Goal: Task Accomplishment & Management: Manage account settings

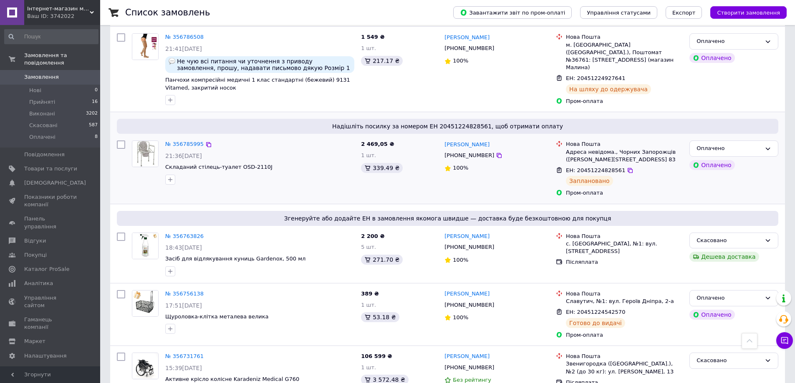
scroll to position [626, 0]
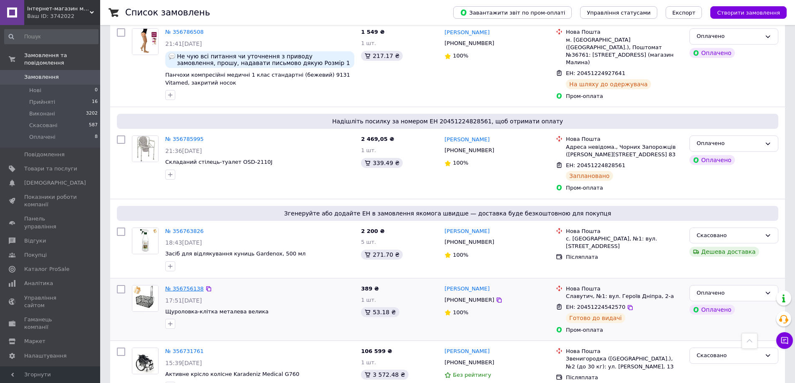
click at [192, 286] on link "№ 356756138" at bounding box center [184, 289] width 38 height 6
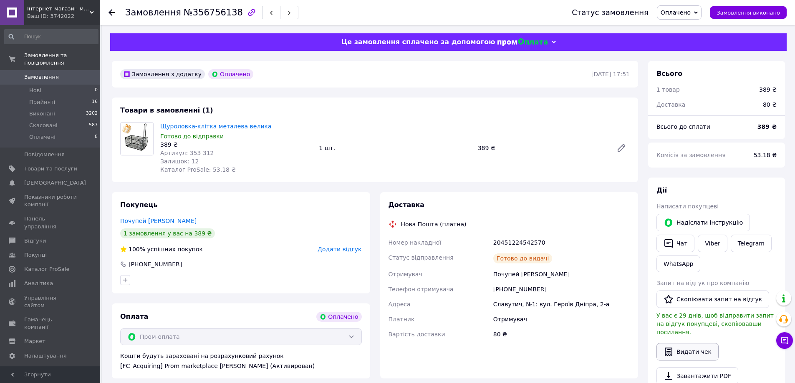
click at [686, 343] on button "Видати чек" at bounding box center [687, 352] width 62 height 18
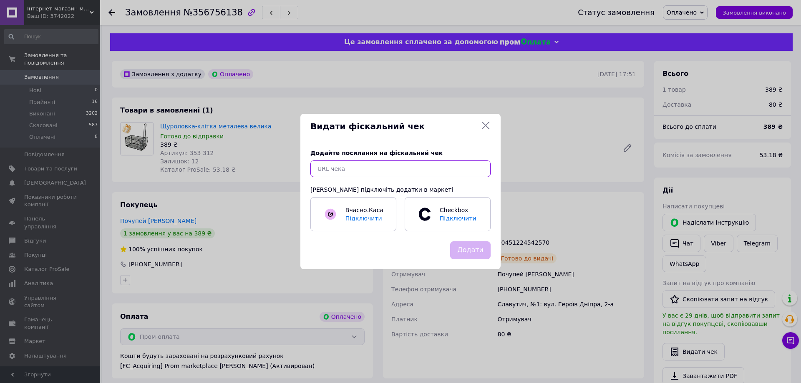
paste input "[URL][DOMAIN_NAME]"
type input "[URL][DOMAIN_NAME]"
click at [472, 250] on button "Додати" at bounding box center [470, 251] width 40 height 18
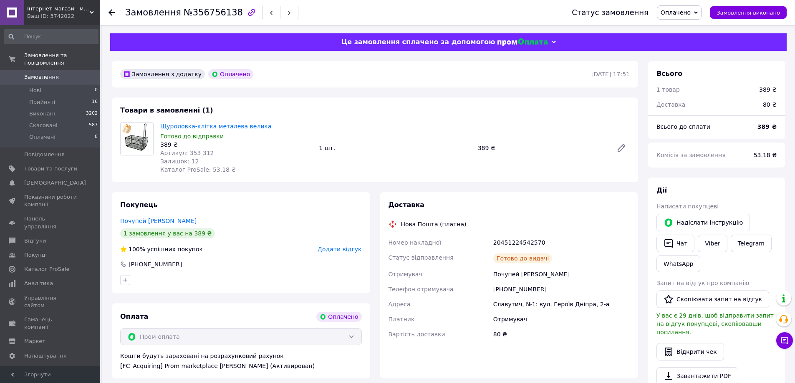
click at [48, 73] on span "Замовлення" at bounding box center [41, 77] width 35 height 8
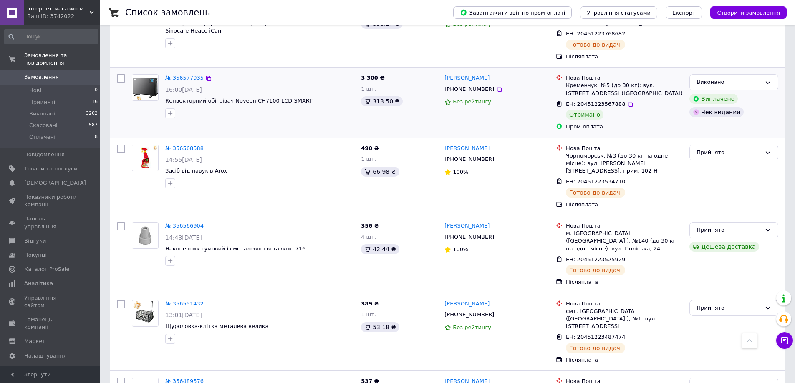
scroll to position [1585, 0]
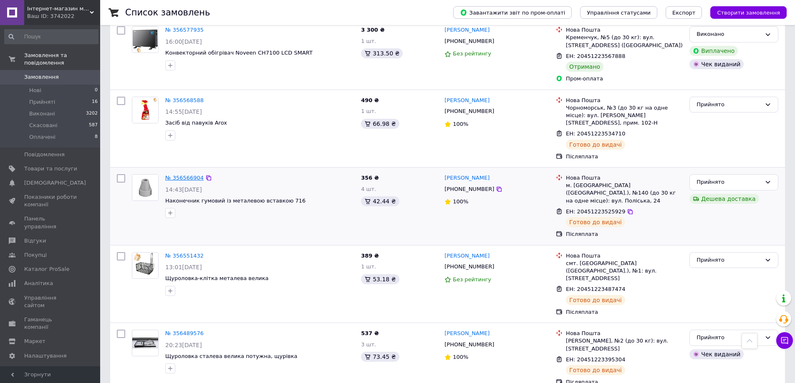
click at [184, 175] on link "№ 356566904" at bounding box center [184, 178] width 38 height 6
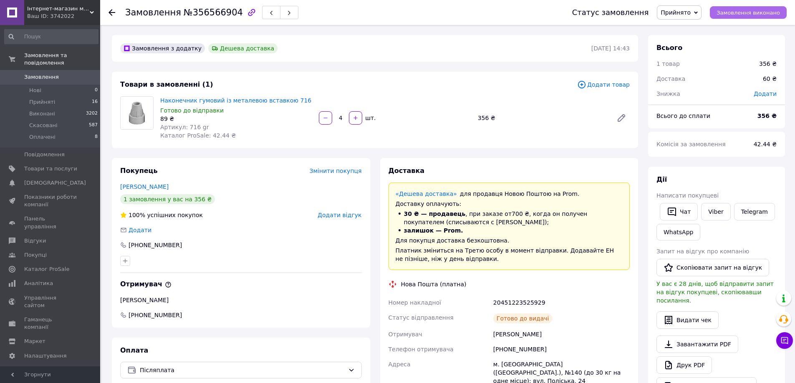
click at [753, 15] on span "Замовлення виконано" at bounding box center [747, 13] width 63 height 6
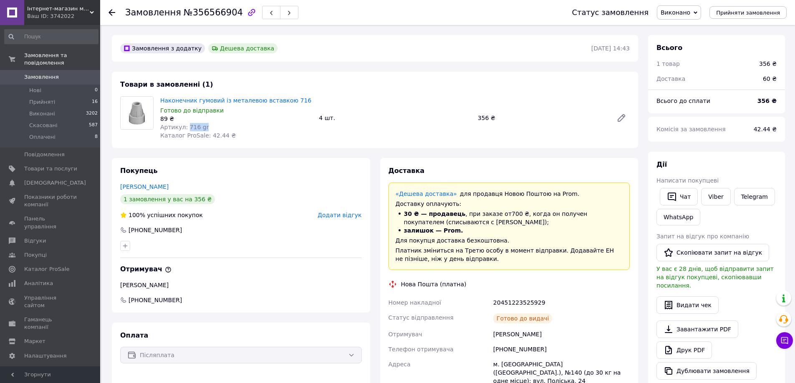
drag, startPoint x: 186, startPoint y: 126, endPoint x: 237, endPoint y: 127, distance: 51.8
click at [237, 127] on div "Артикул: 716 gr" at bounding box center [236, 127] width 152 height 8
copy span "716 gr"
click at [694, 300] on button "Видати чек" at bounding box center [687, 306] width 62 height 18
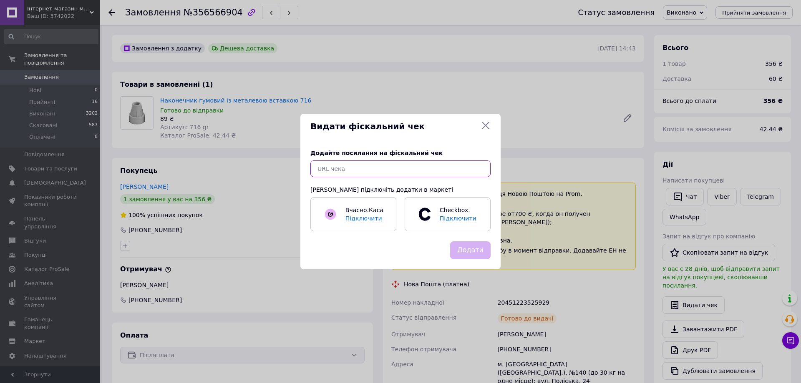
paste input "[URL][DOMAIN_NAME]"
type input "[URL][DOMAIN_NAME]"
click at [467, 254] on button "Додати" at bounding box center [470, 251] width 40 height 18
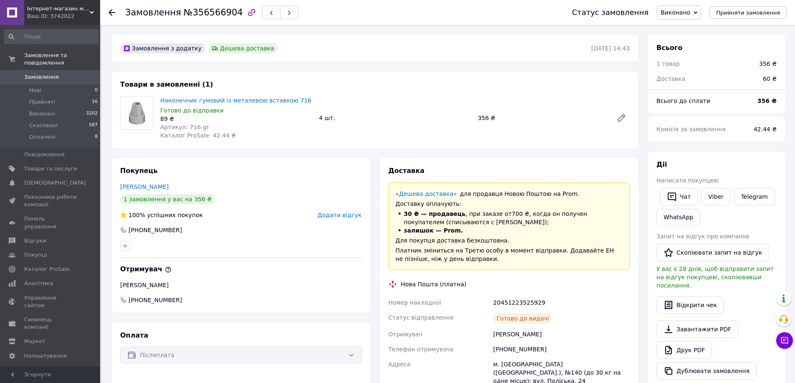
click at [50, 73] on span "Замовлення" at bounding box center [41, 77] width 35 height 8
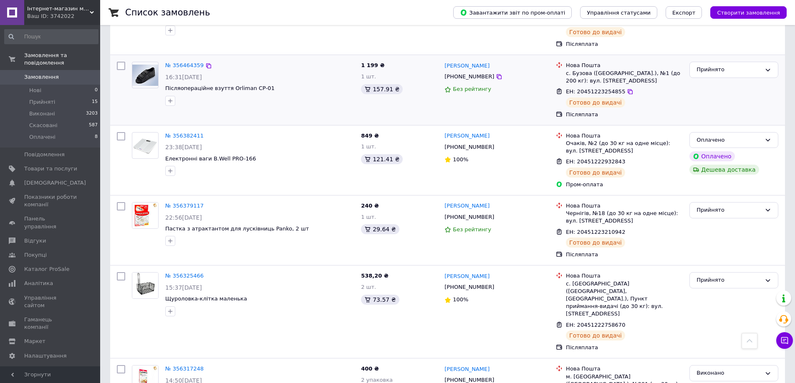
scroll to position [2086, 0]
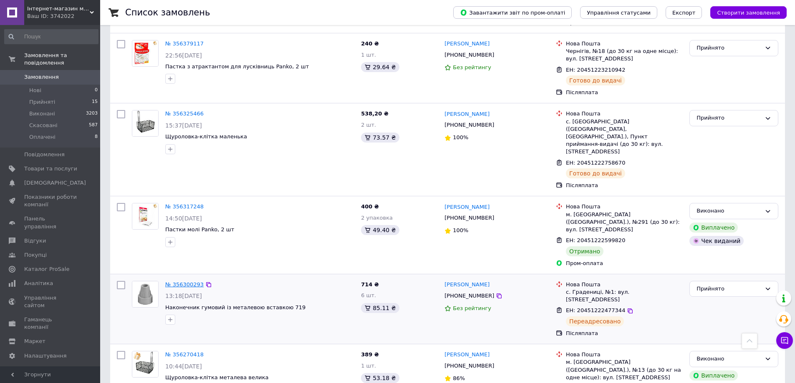
click at [187, 282] on link "№ 356300293" at bounding box center [184, 285] width 38 height 6
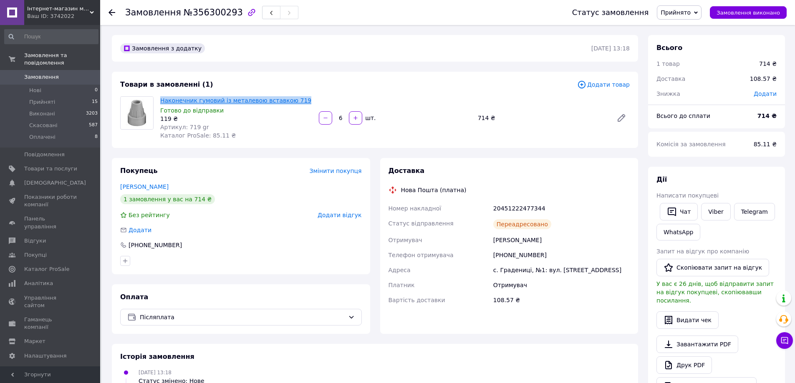
drag, startPoint x: 297, startPoint y: 98, endPoint x: 161, endPoint y: 99, distance: 136.0
click at [161, 99] on span "Наконечник гумовий із металевою вставкою 719" at bounding box center [236, 100] width 152 height 8
copy link "Наконечник гумовий із металевою вставкою 719"
click at [715, 213] on link "Viber" at bounding box center [715, 212] width 29 height 18
click at [41, 98] on span "Прийняті" at bounding box center [42, 102] width 26 height 8
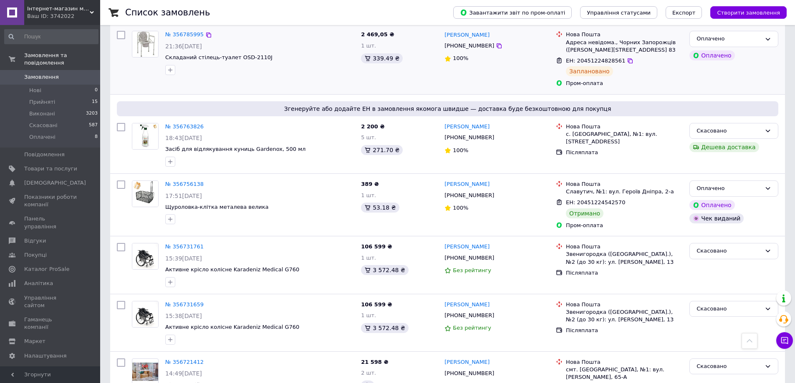
scroll to position [709, 0]
click at [43, 98] on span "Прийняті" at bounding box center [42, 102] width 26 height 8
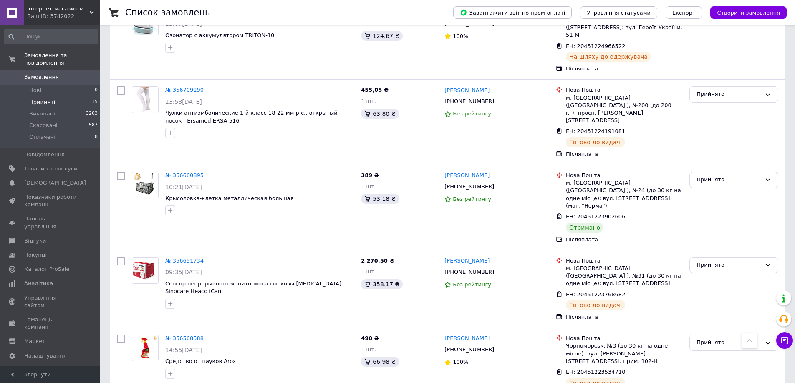
scroll to position [417, 0]
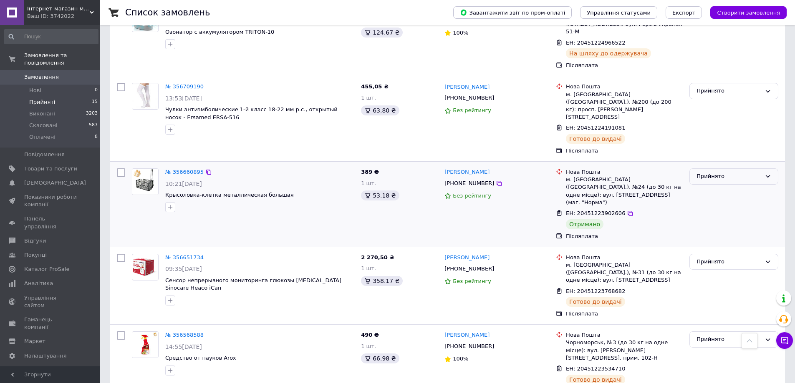
click at [722, 172] on div "Прийнято" at bounding box center [728, 176] width 65 height 9
click at [710, 186] on li "Виконано" at bounding box center [734, 193] width 88 height 15
click at [192, 169] on link "№ 356660895" at bounding box center [184, 172] width 38 height 6
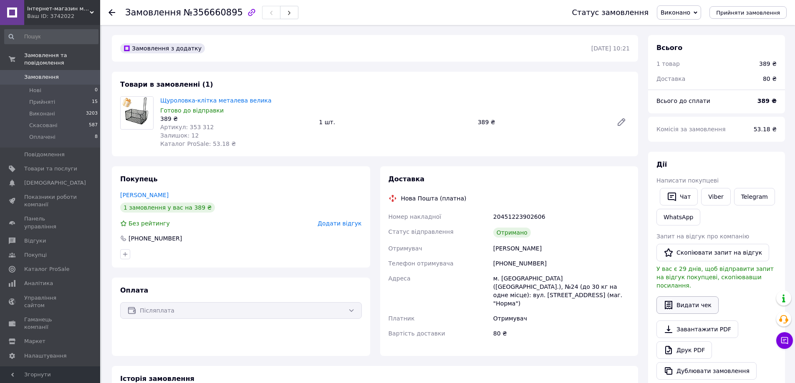
click at [684, 299] on button "Видати чек" at bounding box center [687, 306] width 62 height 18
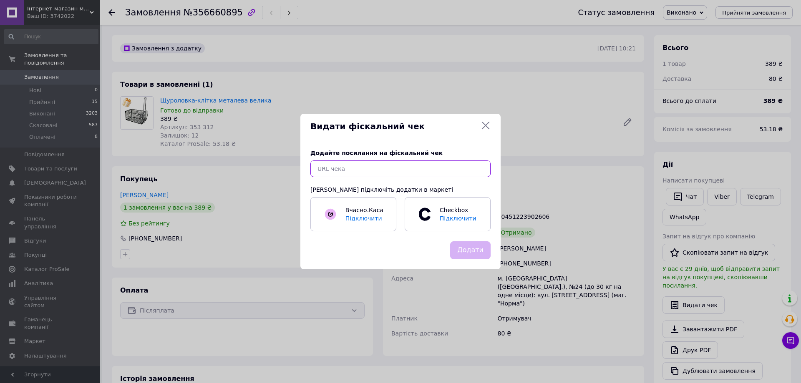
paste input "[URL][DOMAIN_NAME]"
type input "[URL][DOMAIN_NAME]"
click at [478, 249] on button "Додати" at bounding box center [470, 251] width 40 height 18
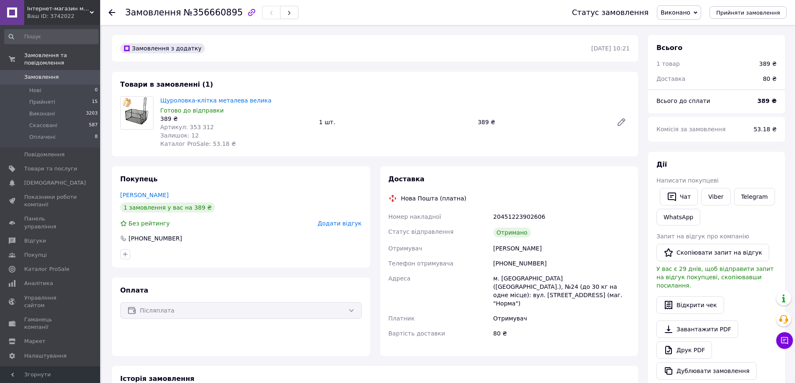
click at [57, 73] on span "Замовлення" at bounding box center [50, 77] width 53 height 8
